Goal: Obtain resource: Obtain resource

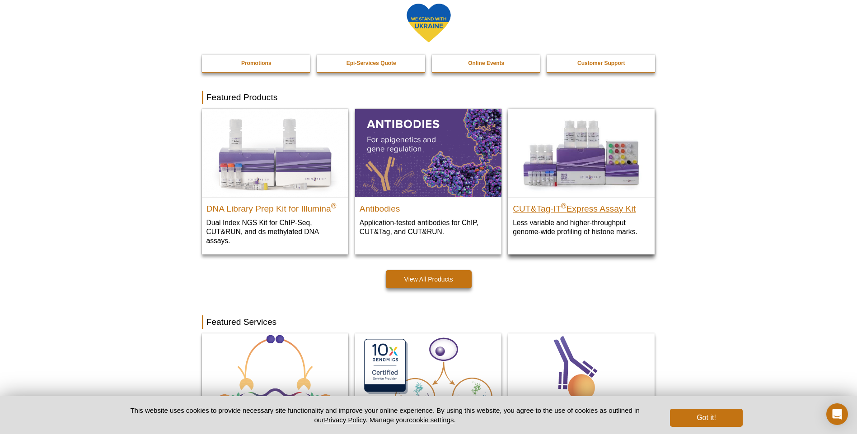
scroll to position [167, 0]
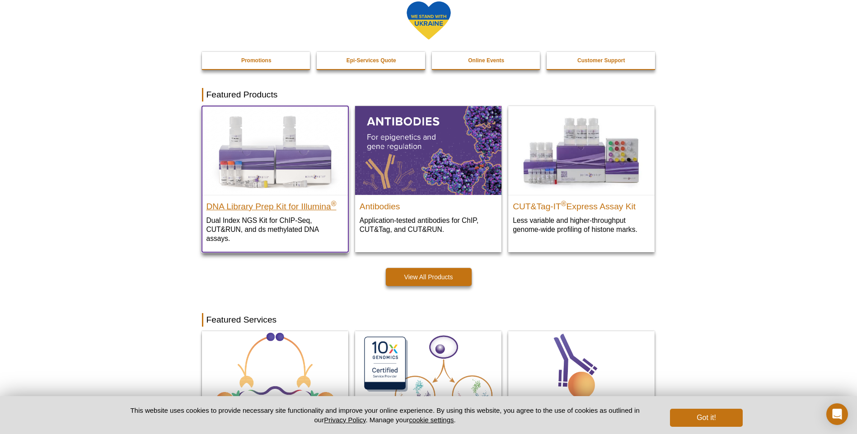
click at [286, 210] on h2 "DNA Library Prep Kit for Illumina ®" at bounding box center [274, 205] width 137 height 14
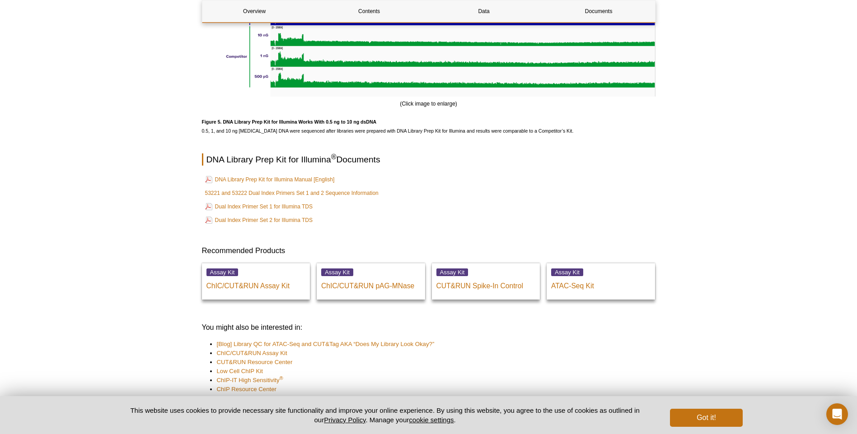
scroll to position [2393, 0]
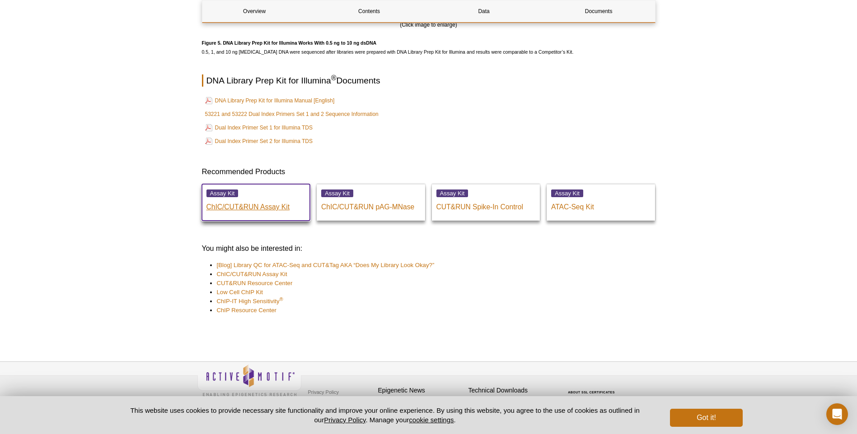
click at [261, 205] on p "ChIC/CUT&RUN Assay Kit" at bounding box center [255, 205] width 99 height 14
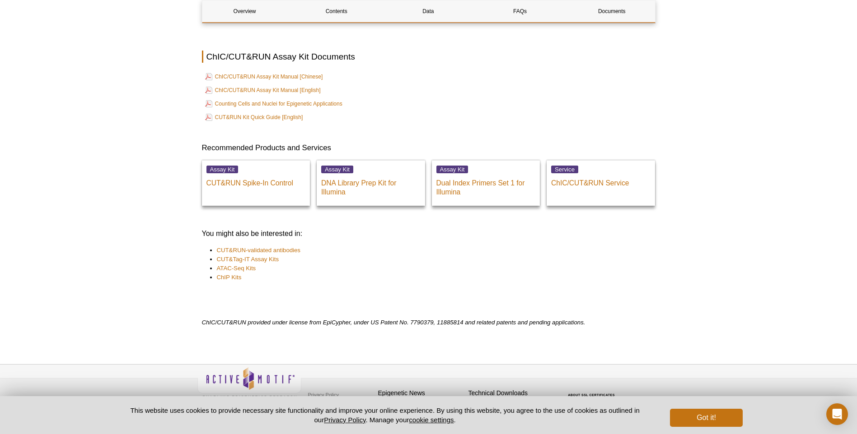
scroll to position [3073, 0]
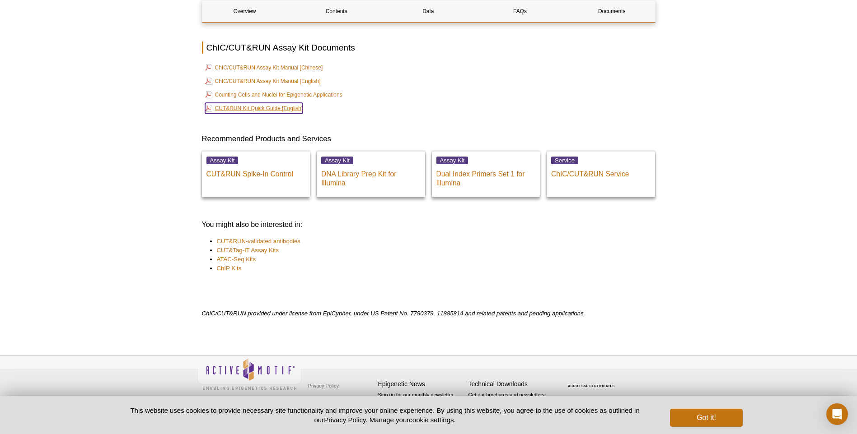
click at [229, 107] on link "CUT&RUN Kit Quick Guide [English]" at bounding box center [254, 108] width 98 height 11
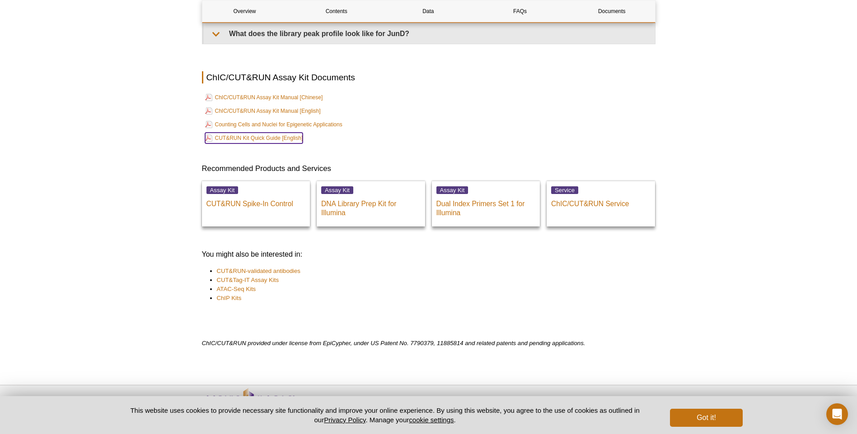
scroll to position [3028, 0]
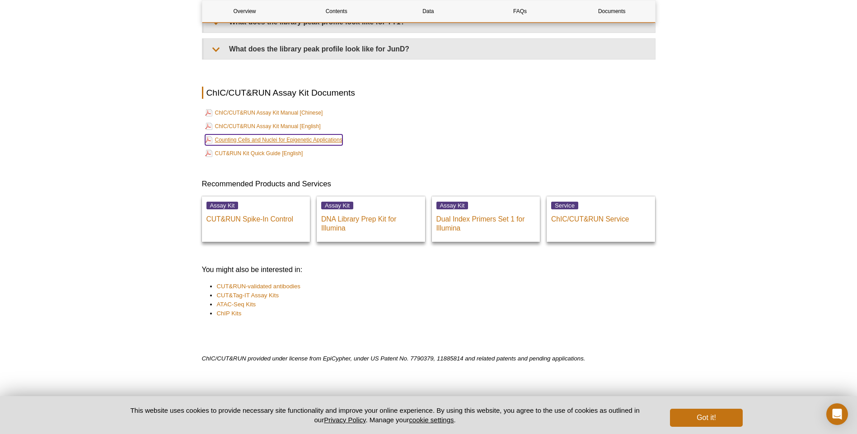
click at [297, 139] on link "Counting Cells and Nuclei for Epigenetic Applications" at bounding box center [273, 140] width 137 height 11
